Goal: Task Accomplishment & Management: Manage account settings

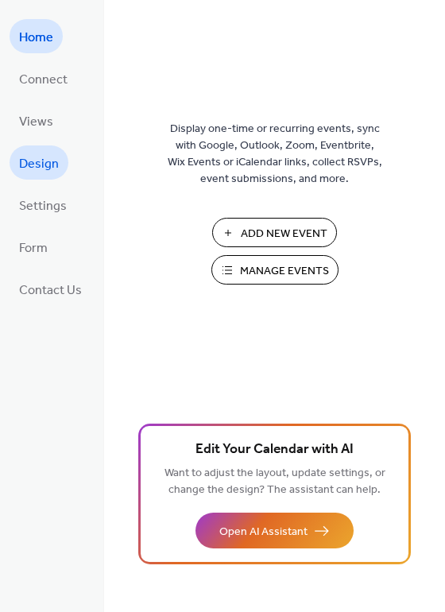
click at [48, 156] on span "Design" at bounding box center [39, 164] width 40 height 25
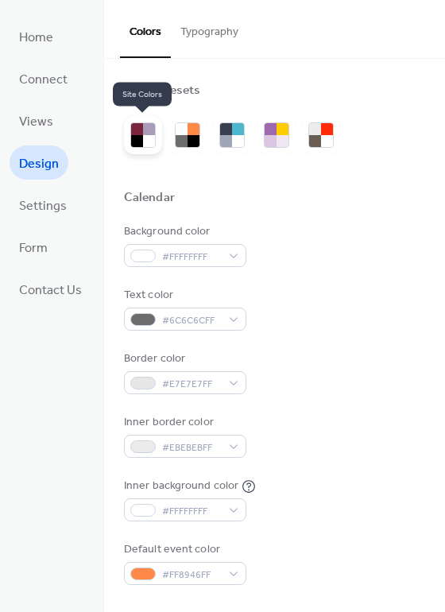
click at [145, 136] on div at bounding box center [149, 141] width 12 height 12
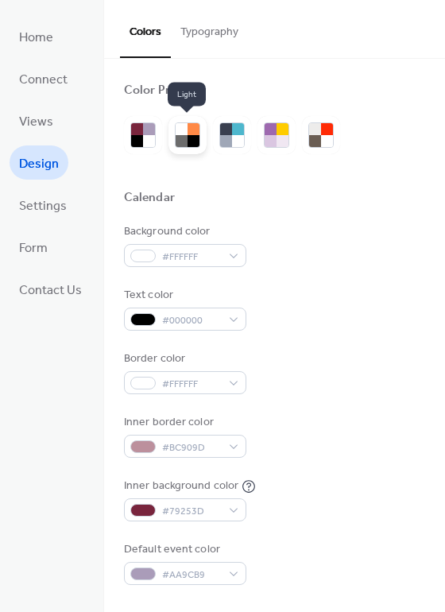
click at [190, 136] on div at bounding box center [194, 141] width 12 height 12
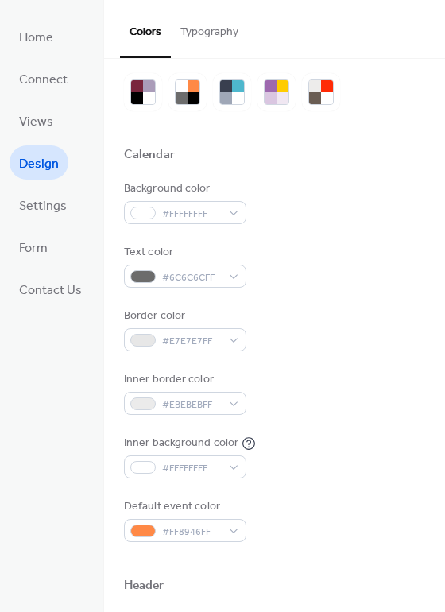
scroll to position [48, 0]
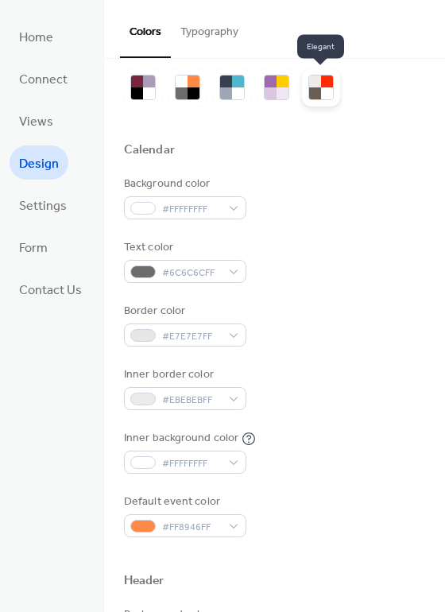
click at [323, 86] on div at bounding box center [327, 81] width 12 height 12
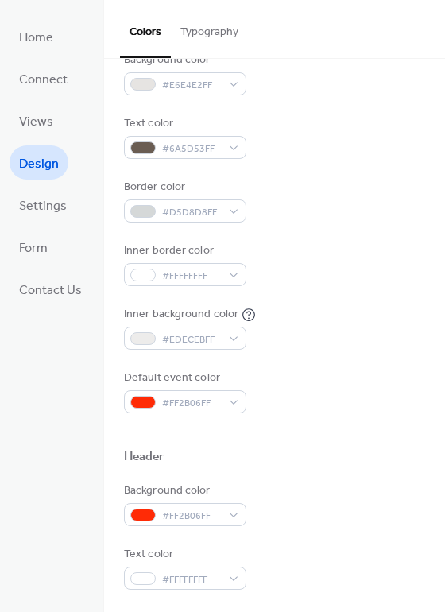
scroll to position [329, 0]
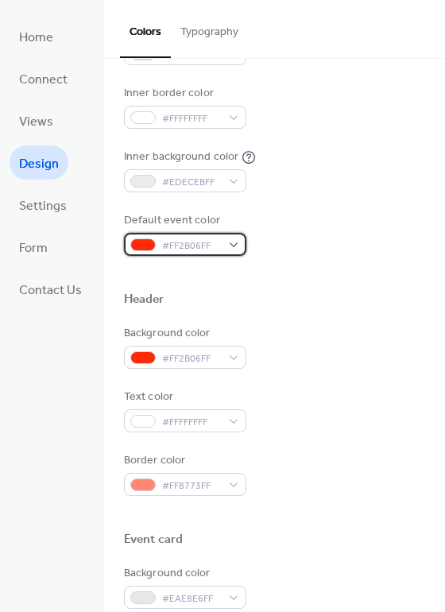
click at [224, 250] on div "#FF2B06FF" at bounding box center [185, 244] width 122 height 23
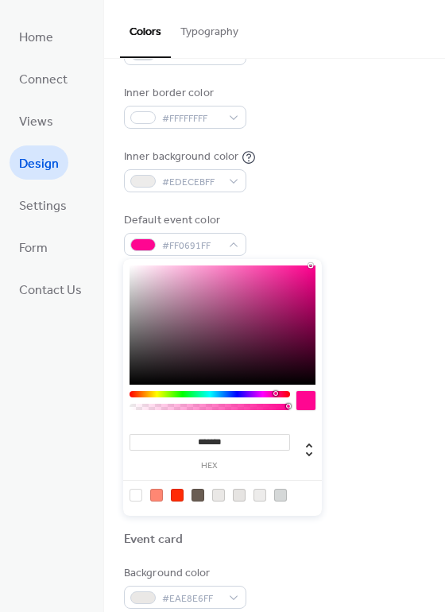
click at [275, 396] on div at bounding box center [210, 394] width 161 height 6
type input "***"
click at [270, 408] on div at bounding box center [210, 407] width 156 height 6
type input "**********"
click at [232, 408] on div at bounding box center [210, 407] width 156 height 6
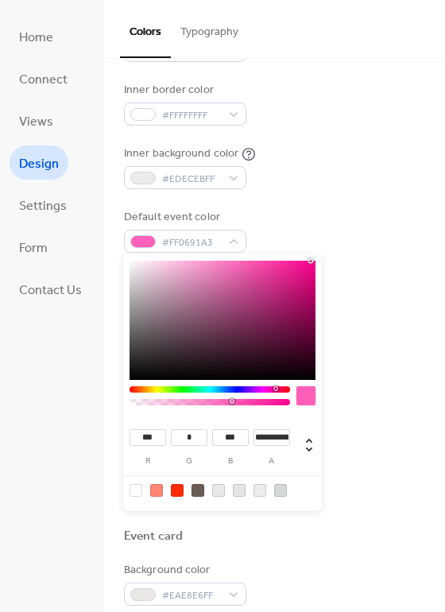
scroll to position [331, 0]
type input "**"
type input "*"
type input "**"
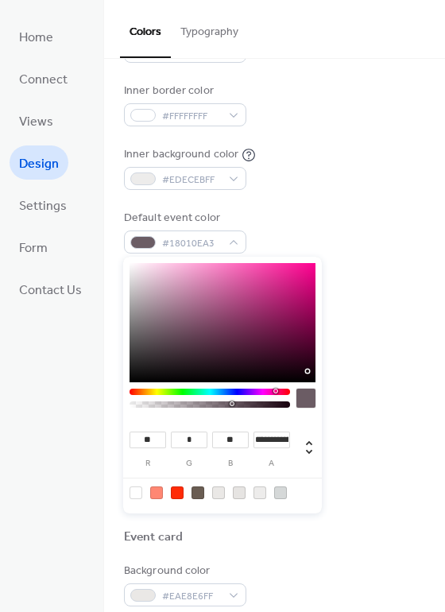
click at [308, 369] on div at bounding box center [223, 322] width 186 height 119
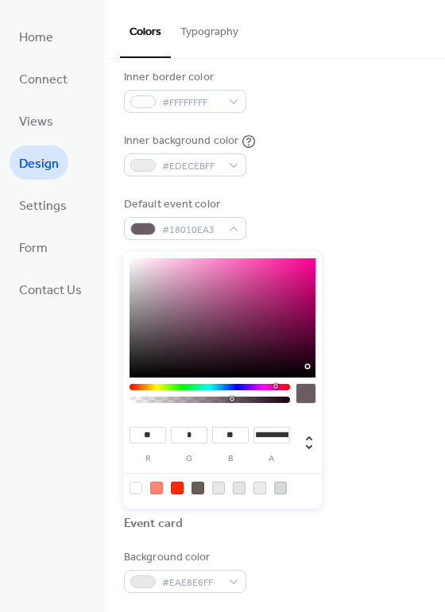
scroll to position [335, 0]
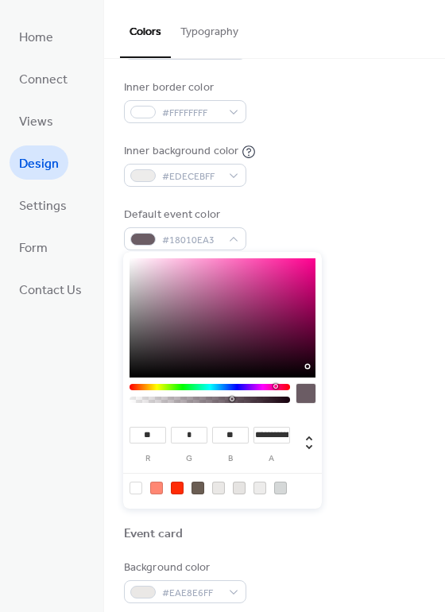
click at [340, 334] on div "Background color #FF2B06FF" at bounding box center [274, 341] width 301 height 44
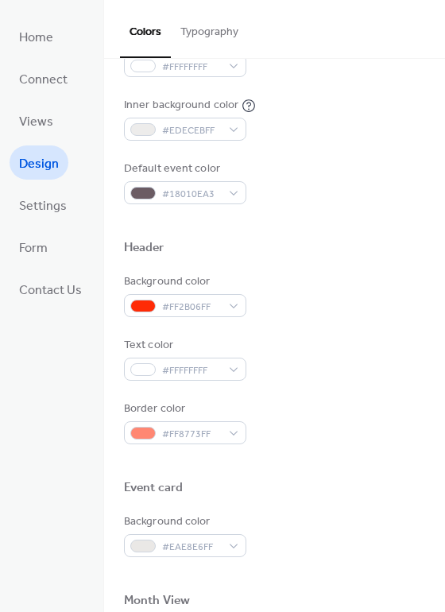
scroll to position [384, 0]
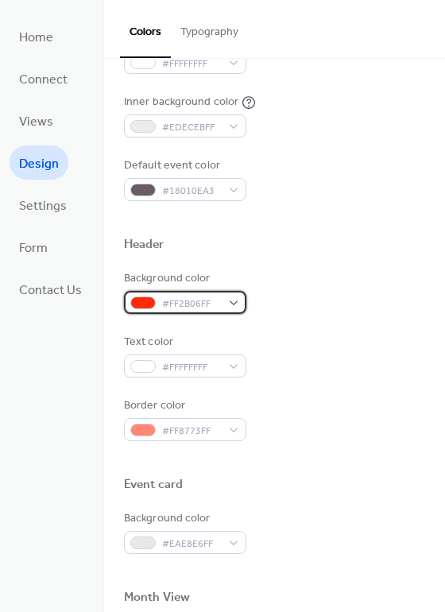
click at [213, 304] on span "#FF2B06FF" at bounding box center [191, 304] width 59 height 17
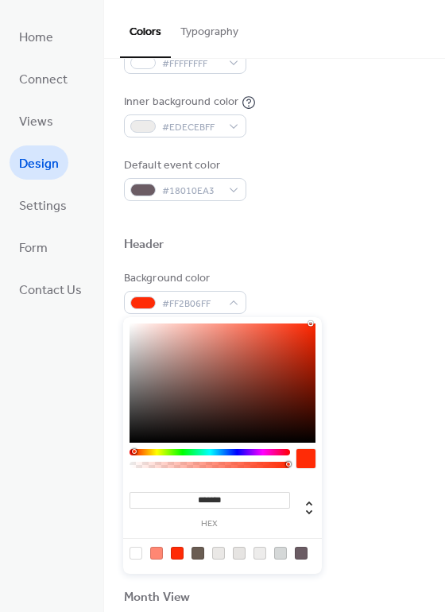
click at [269, 451] on div at bounding box center [210, 452] width 161 height 6
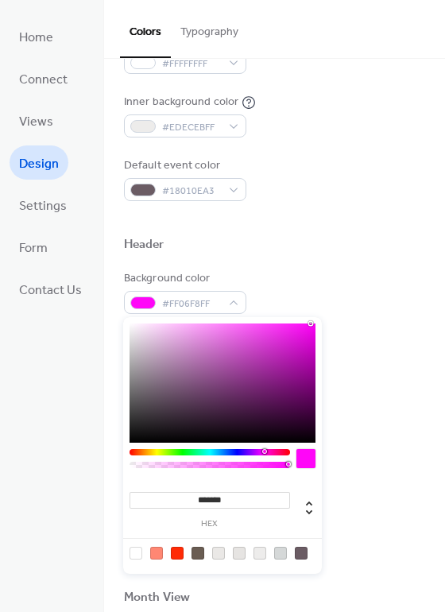
click at [264, 452] on div at bounding box center [210, 452] width 161 height 6
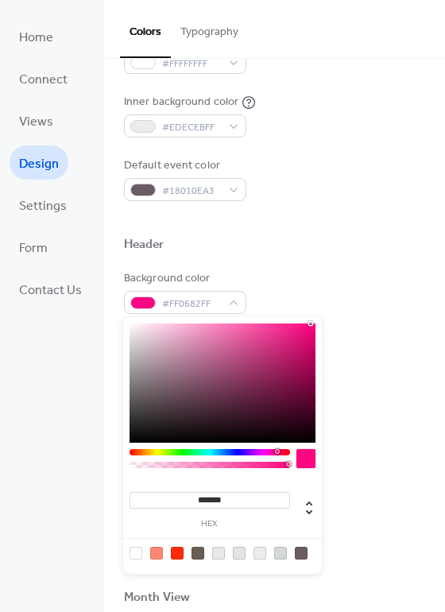
click at [277, 452] on div at bounding box center [210, 452] width 161 height 6
type input "***"
click at [230, 466] on div at bounding box center [210, 465] width 156 height 6
type input "**********"
click at [195, 466] on div at bounding box center [210, 465] width 156 height 6
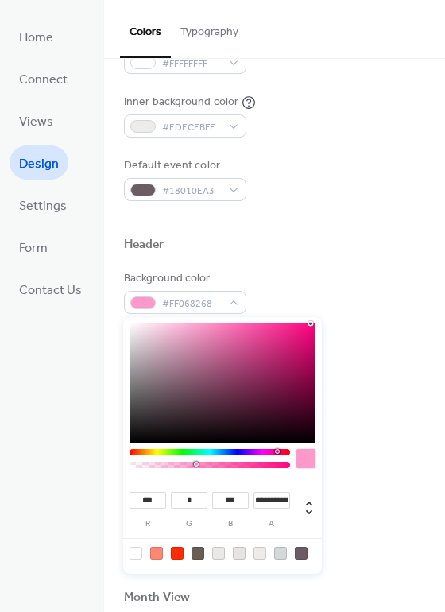
click at [346, 391] on div "Background color #FF068268 Text color #FFFFFFFF Border color #FF8773FF" at bounding box center [274, 355] width 301 height 171
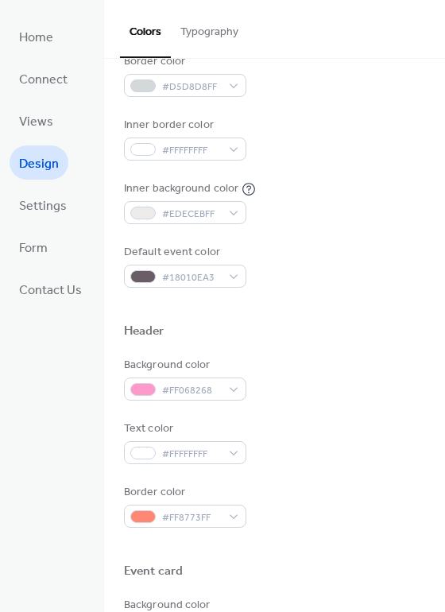
scroll to position [298, 0]
click at [226, 449] on div "#FFFFFFFF" at bounding box center [185, 451] width 122 height 23
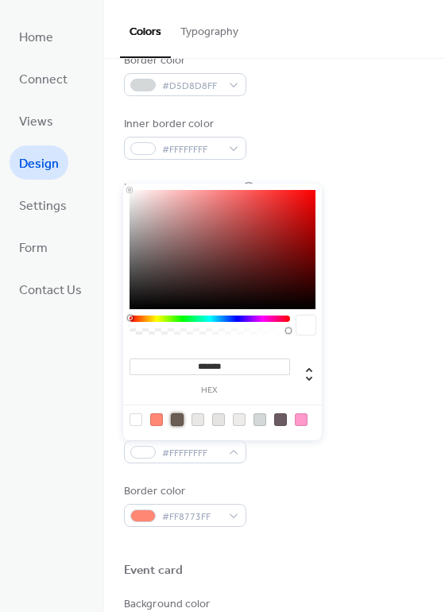
click at [179, 418] on div at bounding box center [177, 419] width 13 height 13
type input "*******"
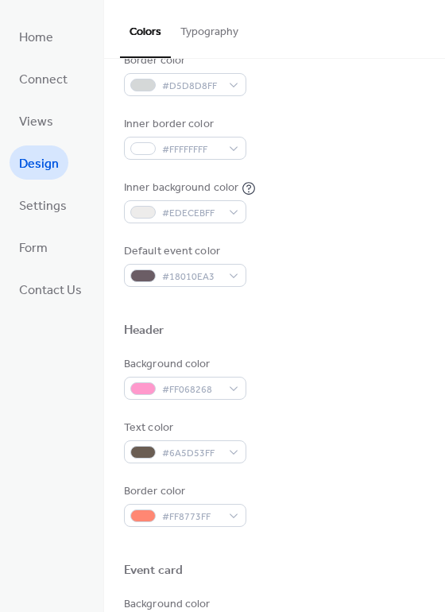
click at [354, 375] on div "Background color #FF068268" at bounding box center [274, 378] width 301 height 44
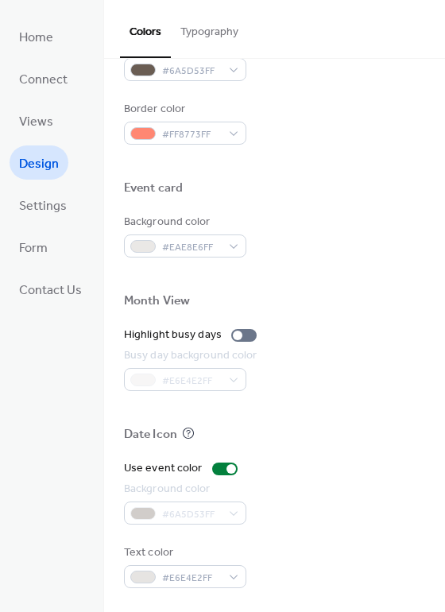
scroll to position [680, 0]
click at [247, 336] on div at bounding box center [243, 335] width 25 height 13
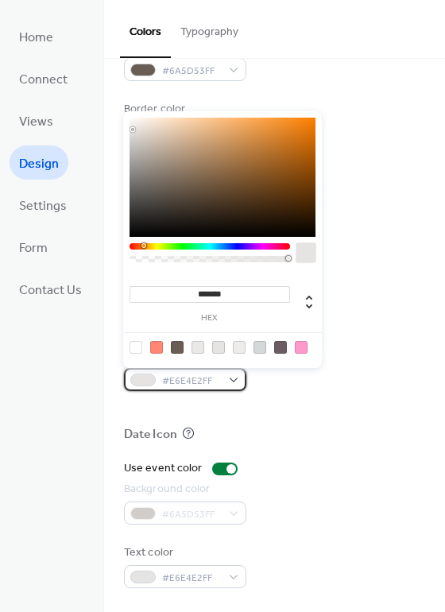
click at [233, 383] on div "#E6E4E2FF" at bounding box center [185, 379] width 122 height 23
click at [308, 349] on div at bounding box center [223, 346] width 202 height 29
click at [300, 348] on div at bounding box center [301, 347] width 13 height 13
type input "***"
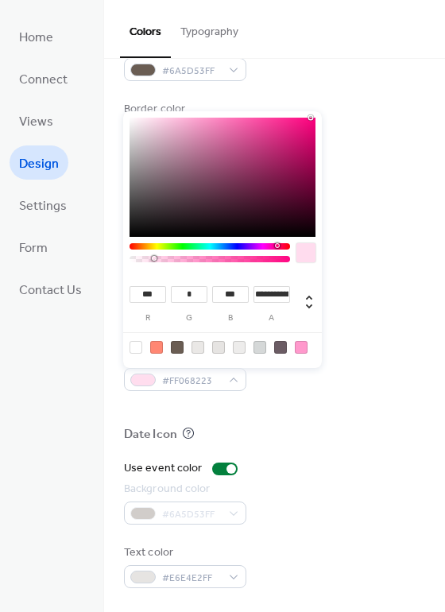
type input "**********"
drag, startPoint x: 194, startPoint y: 257, endPoint x: 153, endPoint y: 258, distance: 41.4
click at [153, 258] on div at bounding box center [152, 258] width 5 height 5
click at [352, 289] on div at bounding box center [274, 275] width 301 height 36
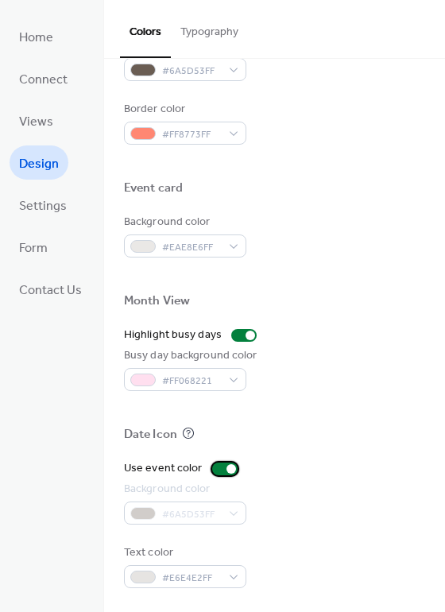
click at [212, 470] on div at bounding box center [224, 468] width 25 height 13
click at [311, 428] on div "Date Icon" at bounding box center [274, 437] width 301 height 21
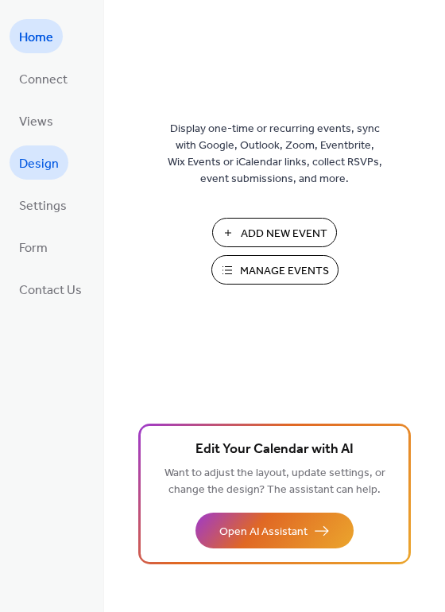
click at [51, 164] on span "Design" at bounding box center [39, 164] width 40 height 25
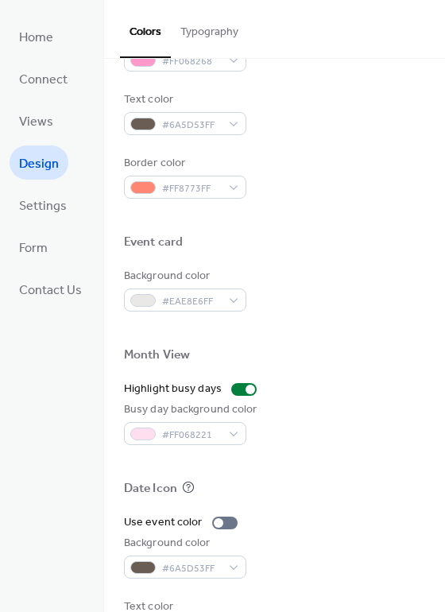
scroll to position [627, 0]
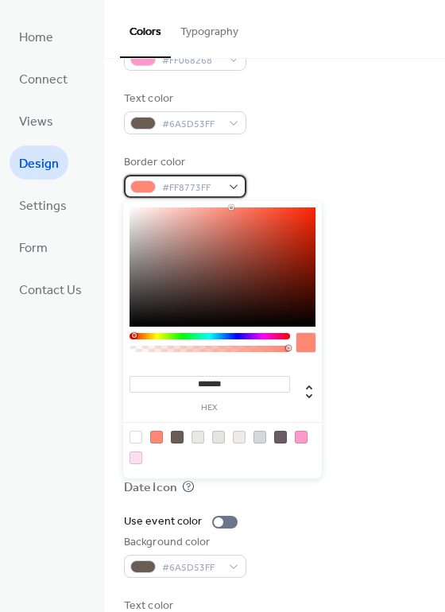
click at [232, 185] on div "#FF8773FF" at bounding box center [185, 186] width 122 height 23
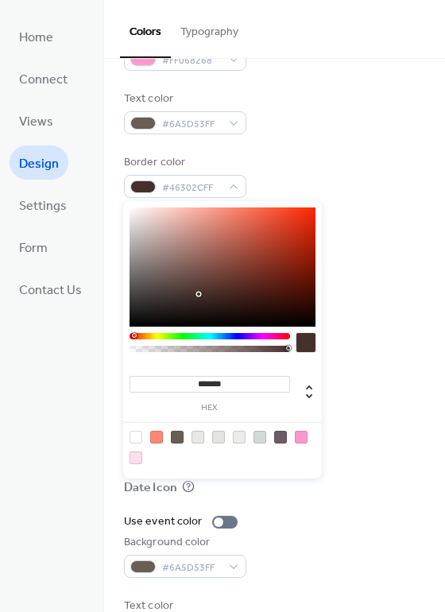
click at [197, 294] on div at bounding box center [223, 266] width 186 height 119
type input "*******"
click at [184, 302] on div at bounding box center [223, 266] width 186 height 119
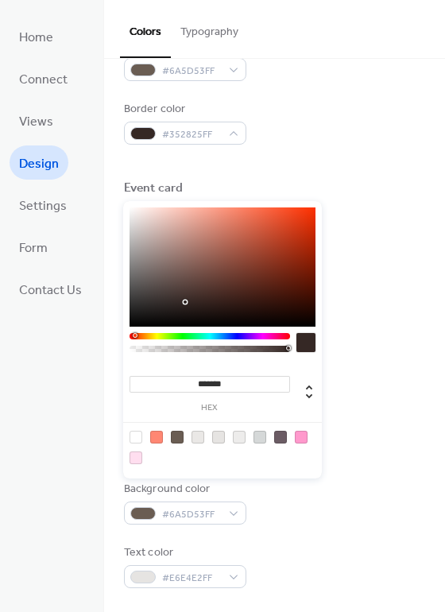
scroll to position [680, 0]
click at [360, 133] on div "Border color #352825FF" at bounding box center [274, 123] width 301 height 44
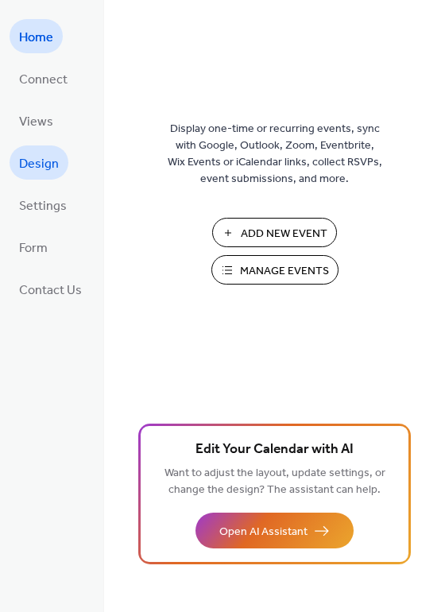
click at [47, 160] on span "Design" at bounding box center [39, 164] width 40 height 25
